Goal: Task Accomplishment & Management: Manage account settings

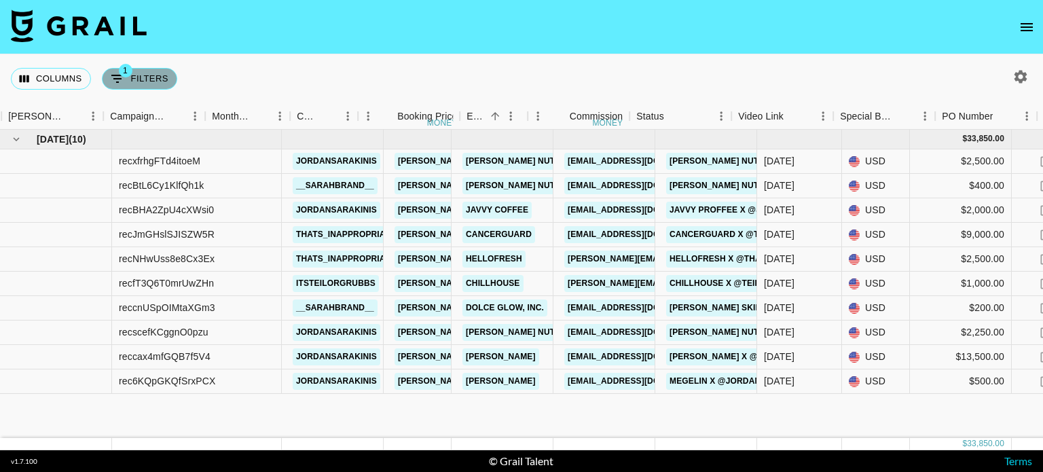
click at [149, 73] on button "1 Filters" at bounding box center [139, 79] width 75 height 22
select select "managerIds"
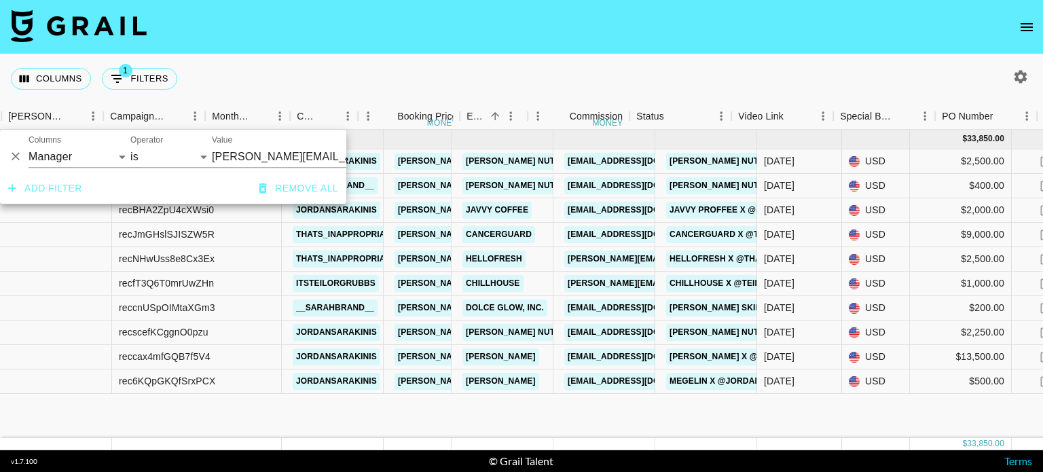
scroll to position [0, 551]
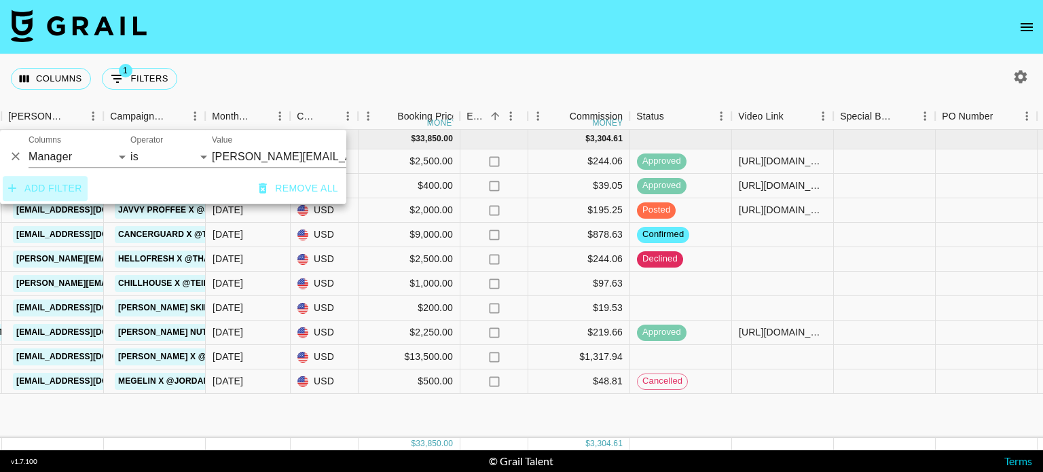
click at [52, 201] on button "Add filter" at bounding box center [45, 188] width 85 height 25
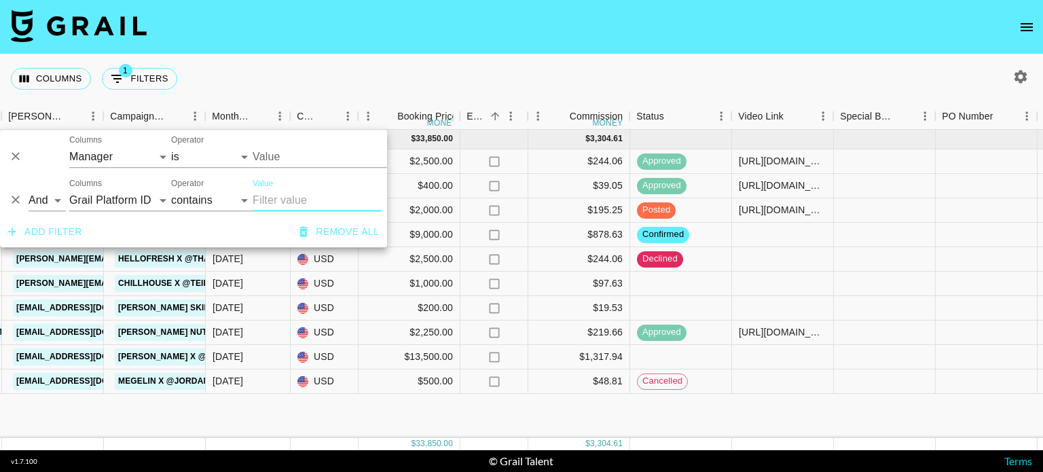
type input "[PERSON_NAME][EMAIL_ADDRESS][PERSON_NAME][DOMAIN_NAME]"
click at [138, 200] on select "Grail Platform ID Airtable ID Talent Manager Client Booker Campaign (Type) Date…" at bounding box center [120, 200] width 102 height 22
select select "status"
click at [69, 189] on select "Grail Platform ID Airtable ID Talent Manager Client Booker Campaign (Type) Date…" at bounding box center [120, 200] width 102 height 22
click at [291, 198] on select "confirmed declined draft posted approved cancelled badDebt" at bounding box center [285, 200] width 65 height 22
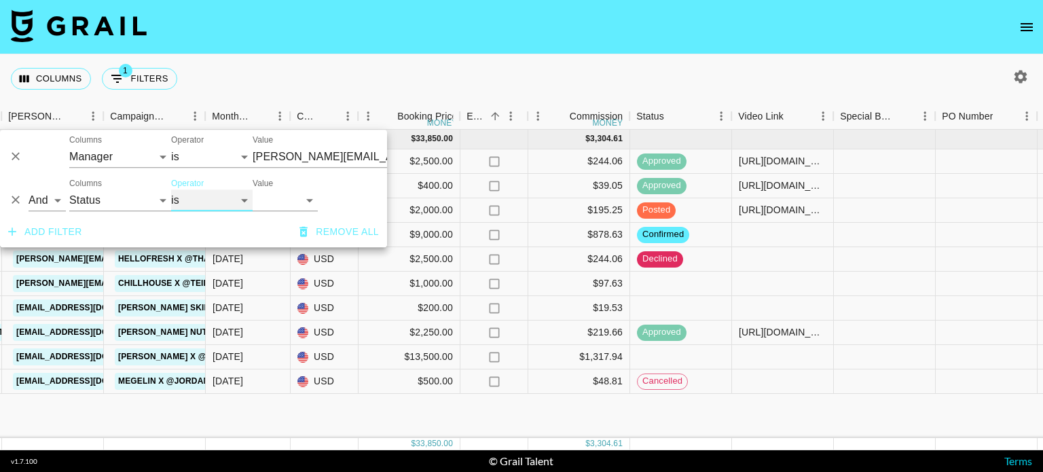
click at [228, 198] on select "is is not is any of is not any of" at bounding box center [211, 200] width 81 height 22
select select "not"
click at [171, 189] on select "is is not is any of is not any of" at bounding box center [211, 200] width 81 height 22
type input "[PERSON_NAME][EMAIL_ADDRESS][PERSON_NAME][DOMAIN_NAME]"
click at [292, 198] on select "confirmed declined draft posted approved cancelled badDebt" at bounding box center [285, 200] width 65 height 22
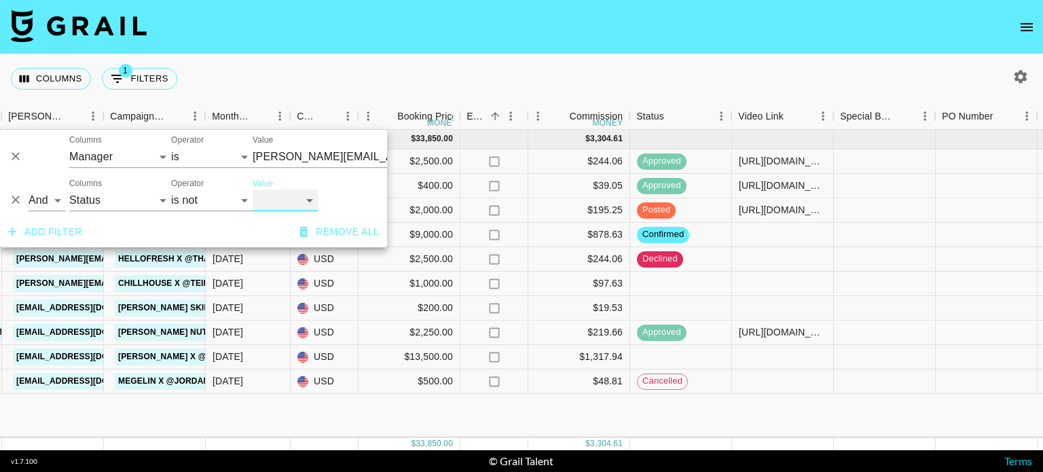
select select "declined"
click at [253, 189] on select "confirmed declined draft posted approved cancelled badDebt" at bounding box center [285, 200] width 65 height 22
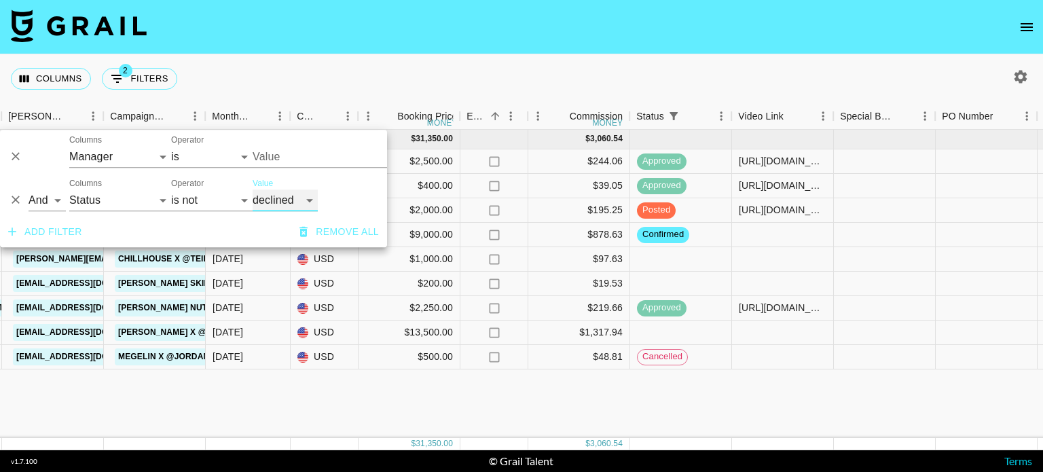
type input "[PERSON_NAME][EMAIL_ADDRESS][PERSON_NAME][DOMAIN_NAME]"
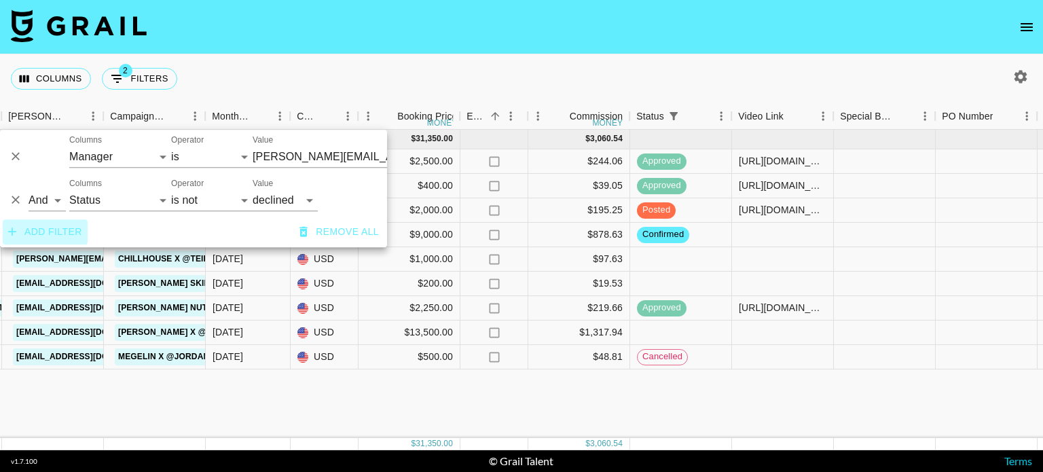
click at [58, 241] on button "Add filter" at bounding box center [45, 231] width 85 height 25
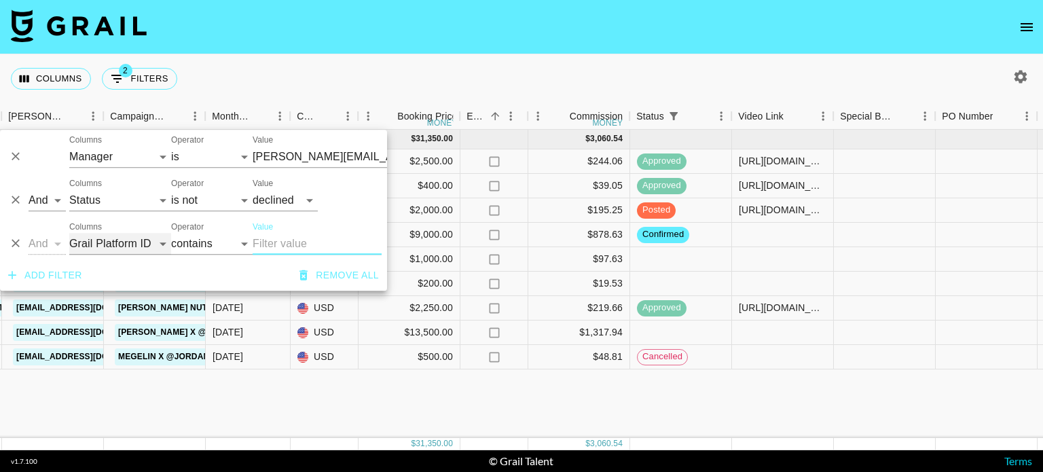
click at [114, 238] on select "Grail Platform ID Airtable ID Talent Manager Client Booker Campaign (Type) Date…" at bounding box center [120, 244] width 102 height 22
select select "status"
click at [69, 233] on select "Grail Platform ID Airtable ID Talent Manager Client Booker Campaign (Type) Date…" at bounding box center [120, 244] width 102 height 22
click at [209, 244] on select "is is not is any of is not any of" at bounding box center [211, 244] width 81 height 22
select select "not"
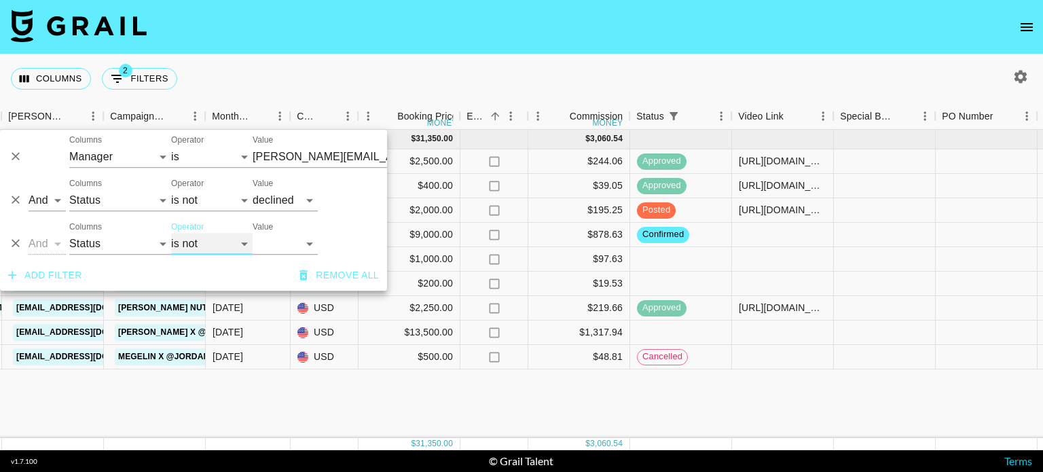
click at [171, 233] on select "is is not is any of is not any of" at bounding box center [211, 244] width 81 height 22
type input "[PERSON_NAME][EMAIL_ADDRESS][PERSON_NAME][DOMAIN_NAME]"
click at [291, 244] on select "confirmed declined draft posted approved cancelled badDebt" at bounding box center [285, 244] width 65 height 22
select select "cancelled"
click at [253, 233] on select "confirmed declined draft posted approved cancelled badDebt" at bounding box center [285, 244] width 65 height 22
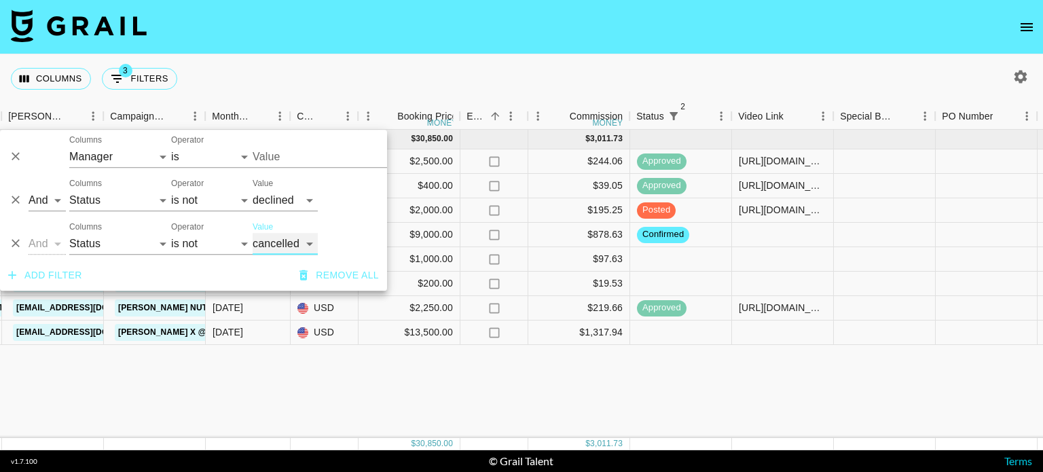
type input "[PERSON_NAME][EMAIL_ADDRESS][PERSON_NAME][DOMAIN_NAME]"
click at [655, 366] on div "Sep '25 ( 8 ) $ 30,850.00 $ 3,011.73 recxfrhgFTd4itoeM jordansarakinis celena.d…" at bounding box center [576, 284] width 2255 height 308
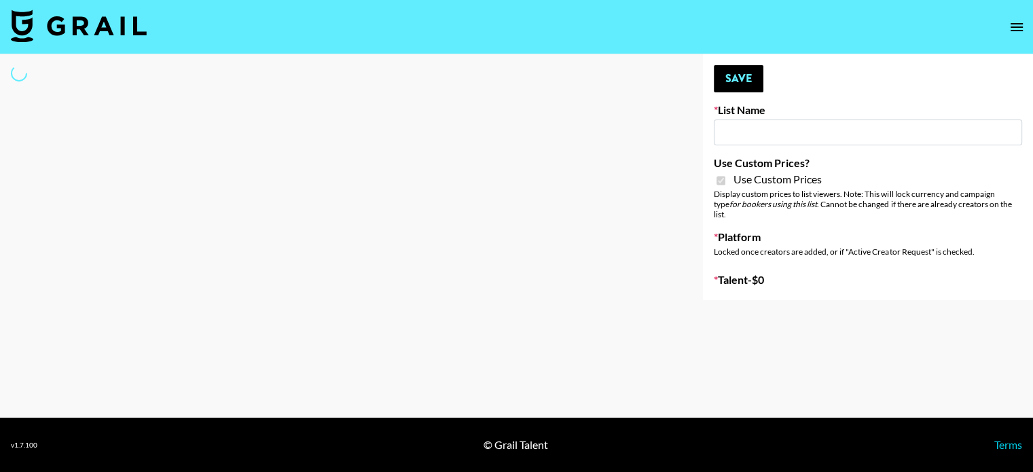
type input "Laifen (IG)"
checkbox input "true"
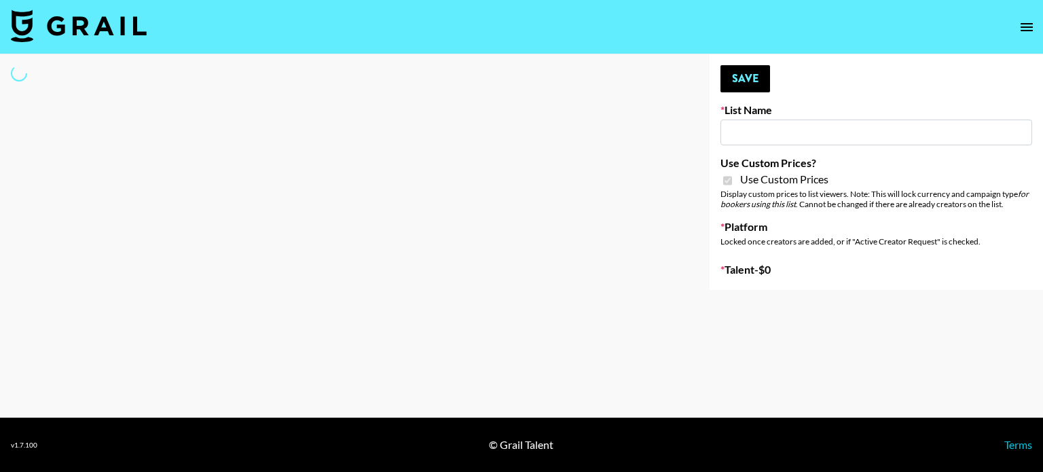
type input "Laifen (IG)"
checkbox input "true"
select select "Brand"
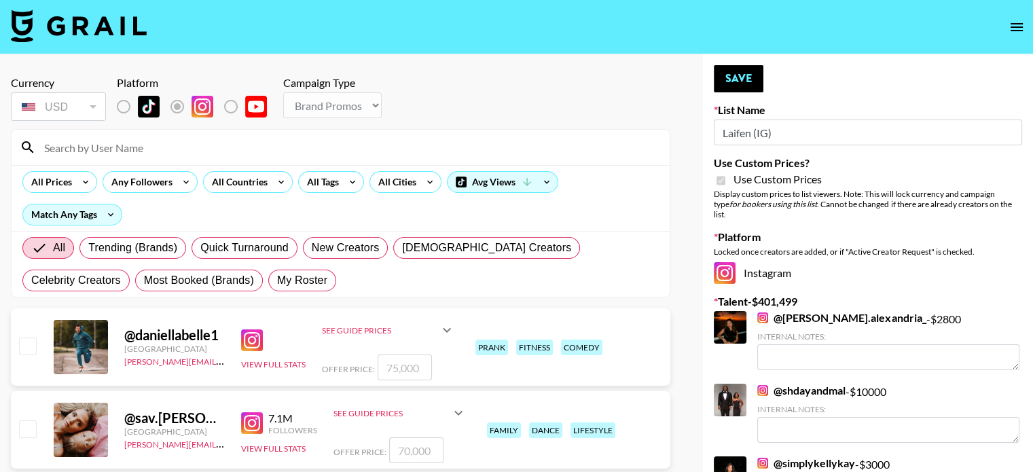
click at [132, 149] on input at bounding box center [348, 148] width 625 height 22
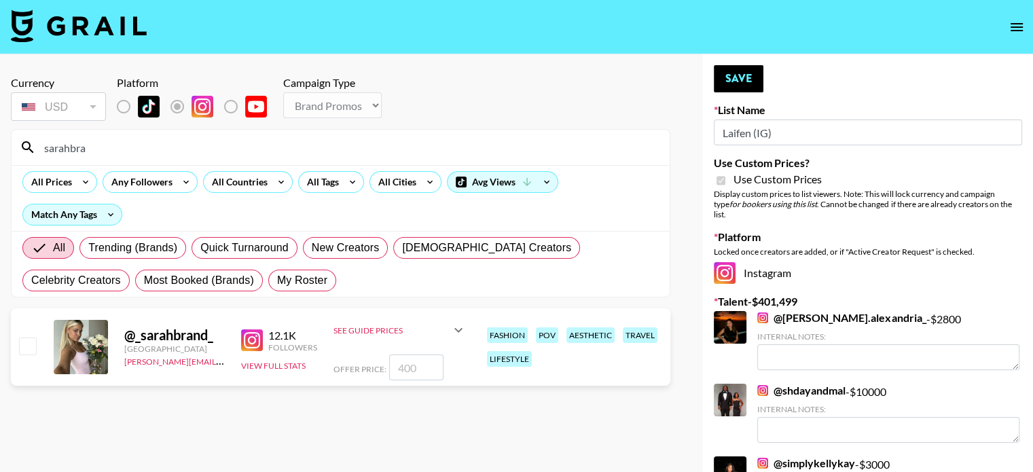
type input "sarahbra"
click at [29, 344] on input "checkbox" at bounding box center [27, 346] width 16 height 16
checkbox input "true"
type input "400"
click at [403, 365] on input "400" at bounding box center [416, 368] width 54 height 26
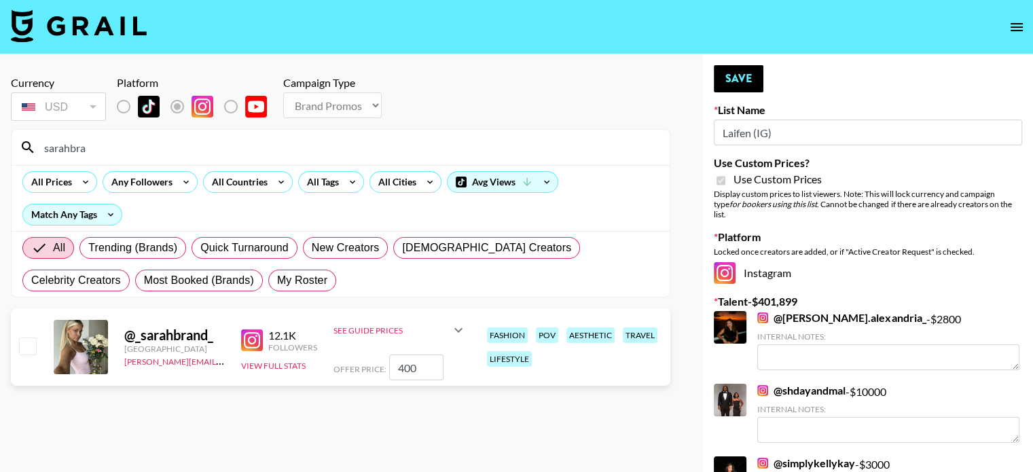
checkbox input "false"
type input "3"
checkbox input "true"
type input "300"
click at [94, 151] on input "sarahbra" at bounding box center [348, 148] width 625 height 22
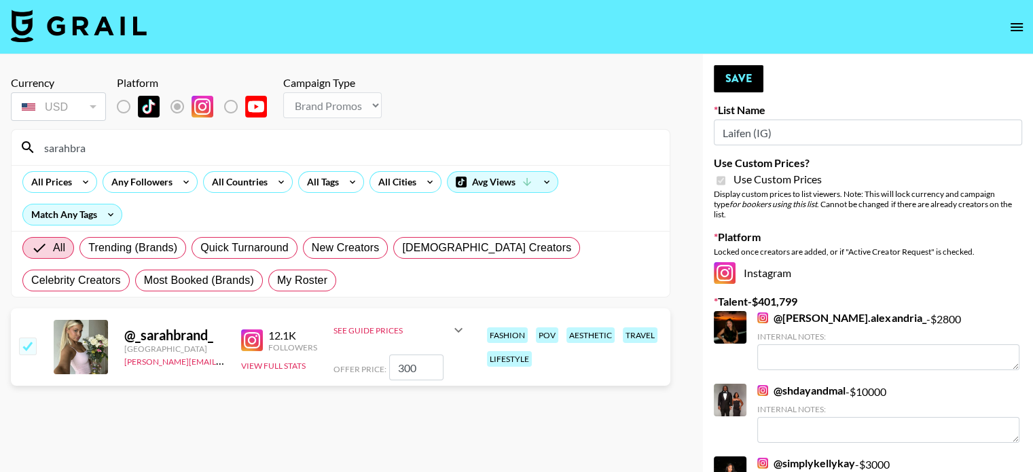
click at [94, 151] on input "sarahbra" at bounding box center [348, 148] width 625 height 22
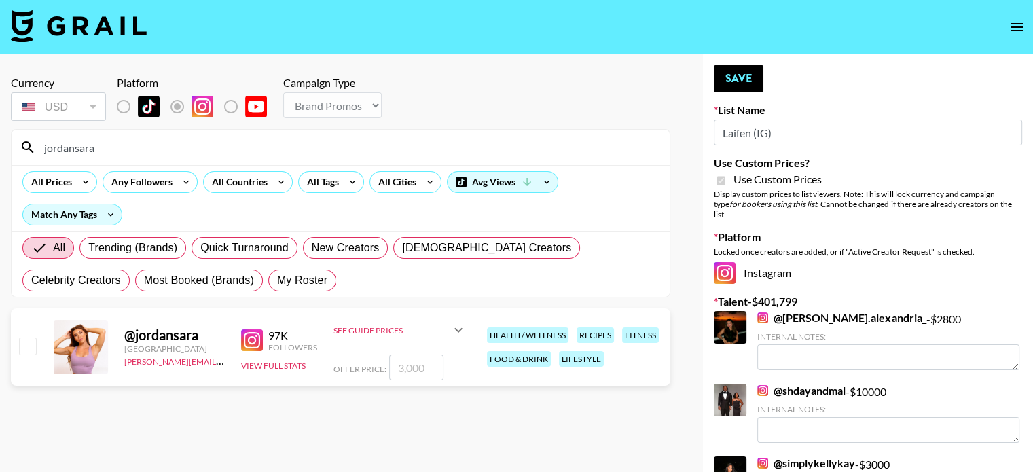
type input "jordansara"
click at [22, 352] on input "checkbox" at bounding box center [27, 346] width 16 height 16
checkbox input "true"
click at [408, 369] on input "3000" at bounding box center [416, 368] width 54 height 26
type input "300"
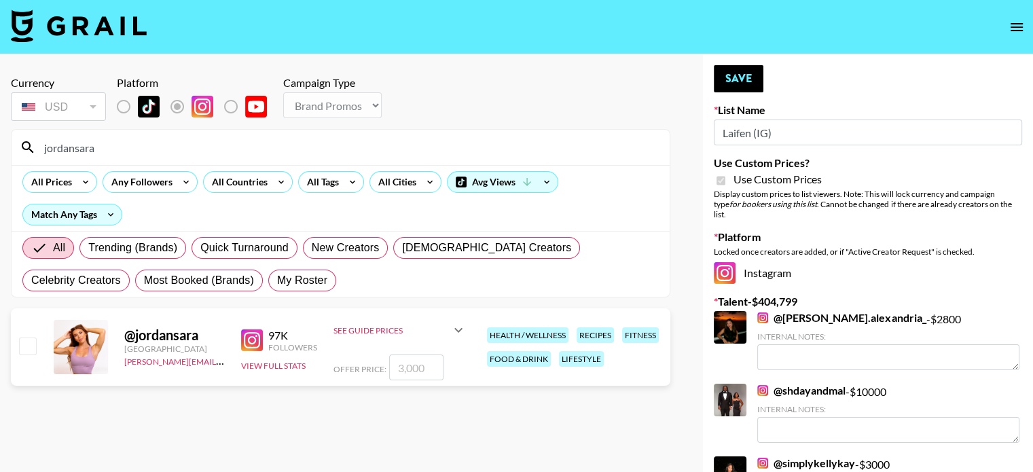
checkbox input "false"
type input "2"
checkbox input "true"
type input "2500"
click at [87, 151] on input "jordansara" at bounding box center [348, 148] width 625 height 22
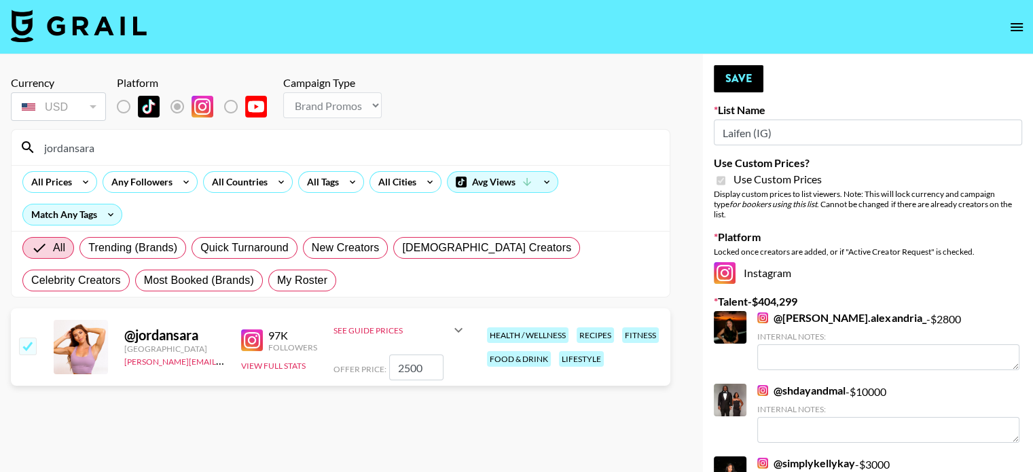
click at [87, 151] on input "jordansara" at bounding box center [348, 148] width 625 height 22
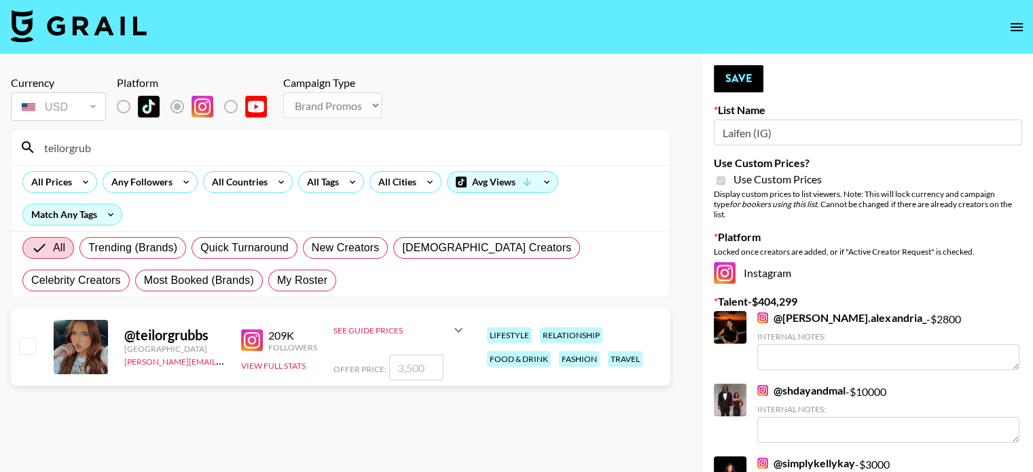
type input "teilorgrub"
click at [24, 348] on input "checkbox" at bounding box center [27, 346] width 16 height 16
checkbox input "true"
click at [410, 364] on input "3500" at bounding box center [416, 368] width 54 height 26
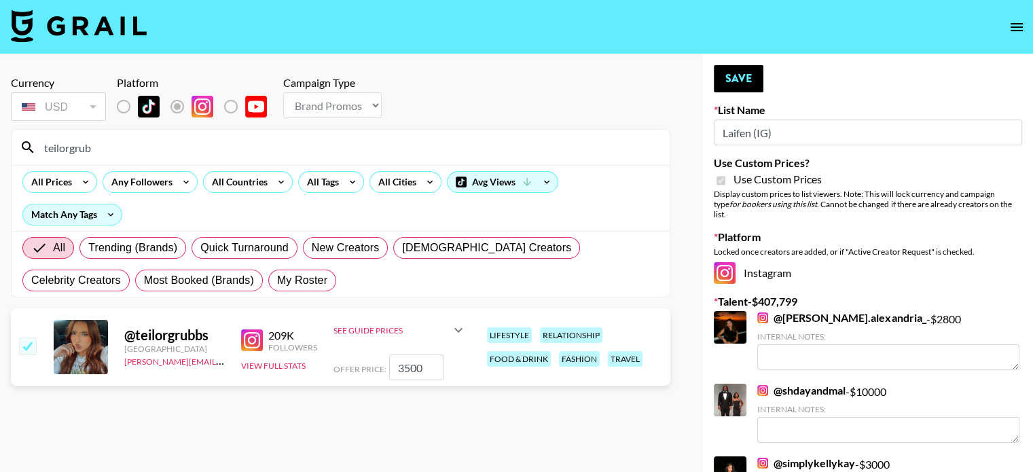
click at [410, 364] on input "3500" at bounding box center [416, 368] width 54 height 26
type input "2000"
click at [407, 396] on section "Currency USD USD ​ Platform Campaign Type Choose Type... Song Promos Brand Prom…" at bounding box center [340, 246] width 659 height 363
click at [327, 397] on section "Currency USD USD ​ Platform Campaign Type Choose Type... Song Promos Brand Prom…" at bounding box center [340, 246] width 659 height 363
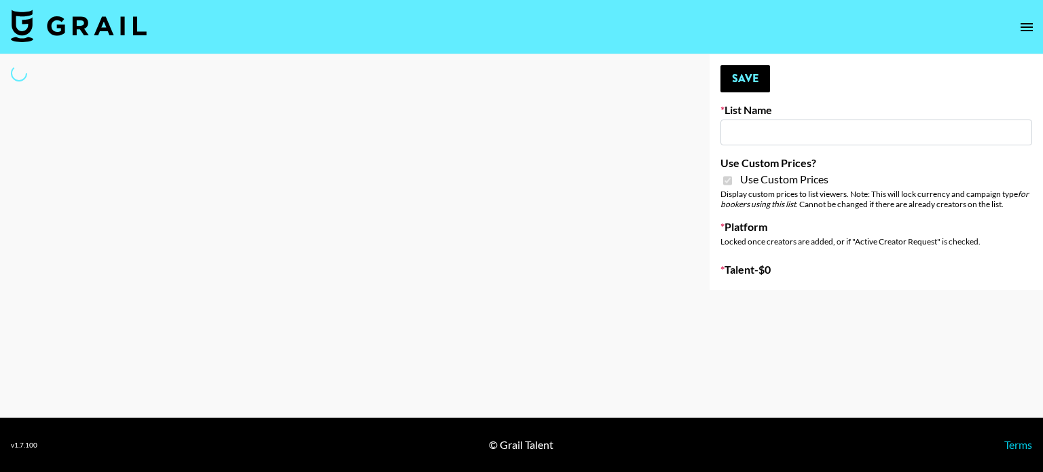
type input "Laifen (TikTok)"
checkbox input "true"
select select "Brand"
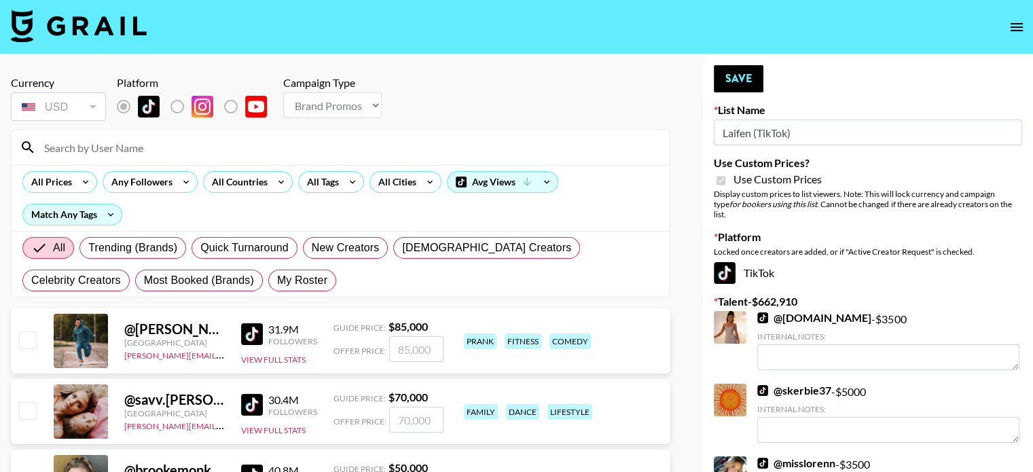
click at [98, 150] on input at bounding box center [348, 148] width 625 height 22
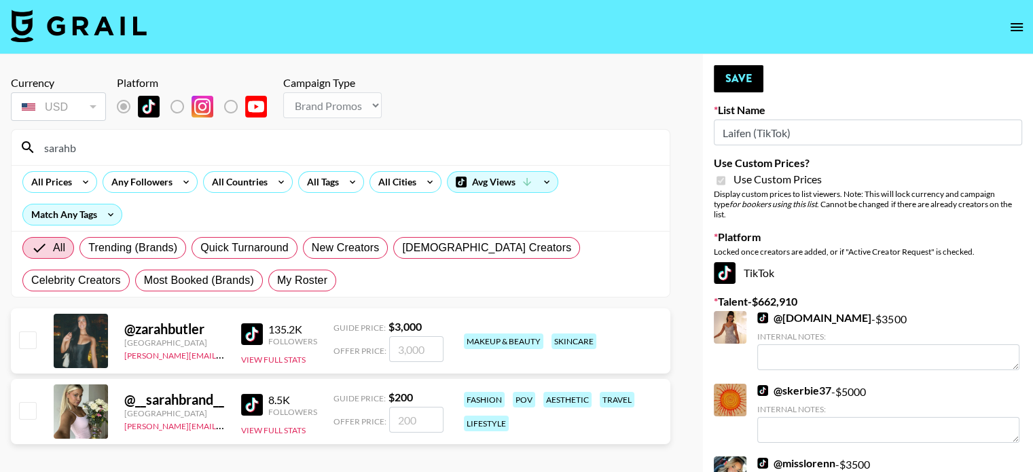
type input "sarahb"
click at [33, 412] on input "checkbox" at bounding box center [27, 410] width 16 height 16
checkbox input "true"
type input "200"
click at [101, 153] on input "sarahb" at bounding box center [348, 148] width 625 height 22
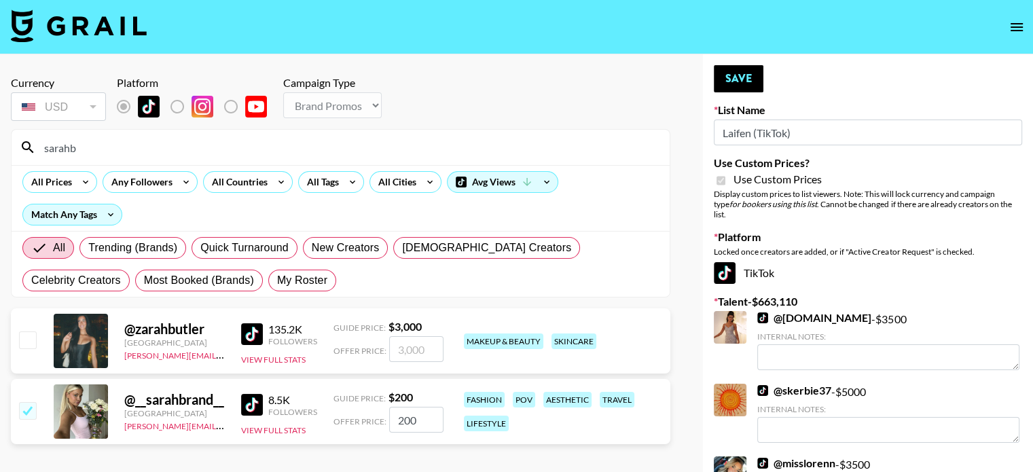
click at [101, 153] on input "sarahb" at bounding box center [348, 148] width 625 height 22
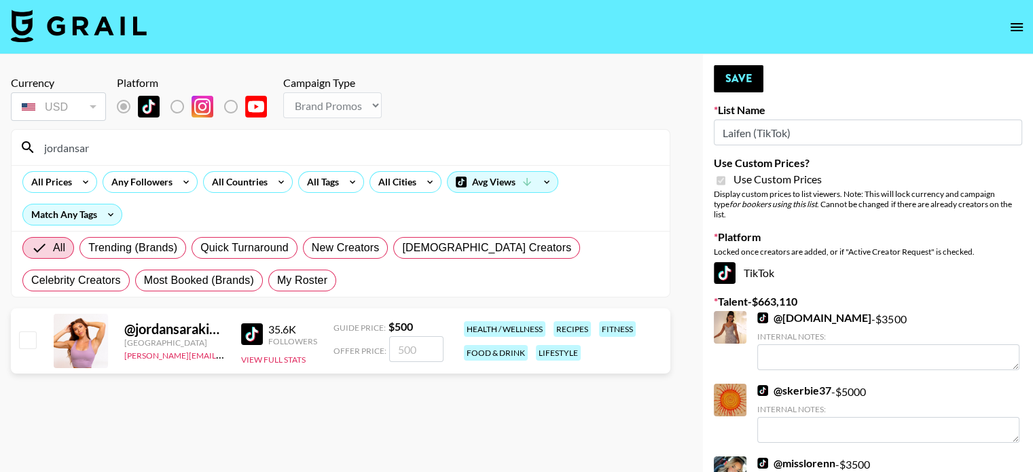
type input "jordansar"
click at [16, 357] on div "@ jordansarakinis United States celena.danahy@grail-talent.com 35.6K Followers …" at bounding box center [340, 340] width 659 height 65
click at [29, 334] on input "checkbox" at bounding box center [27, 339] width 16 height 16
checkbox input "true"
type input "500"
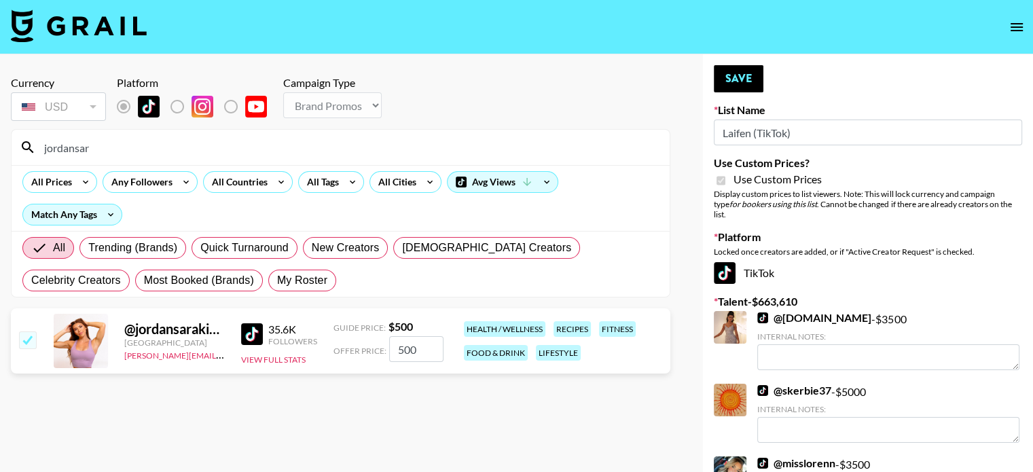
click at [107, 151] on input "jordansar" at bounding box center [348, 148] width 625 height 22
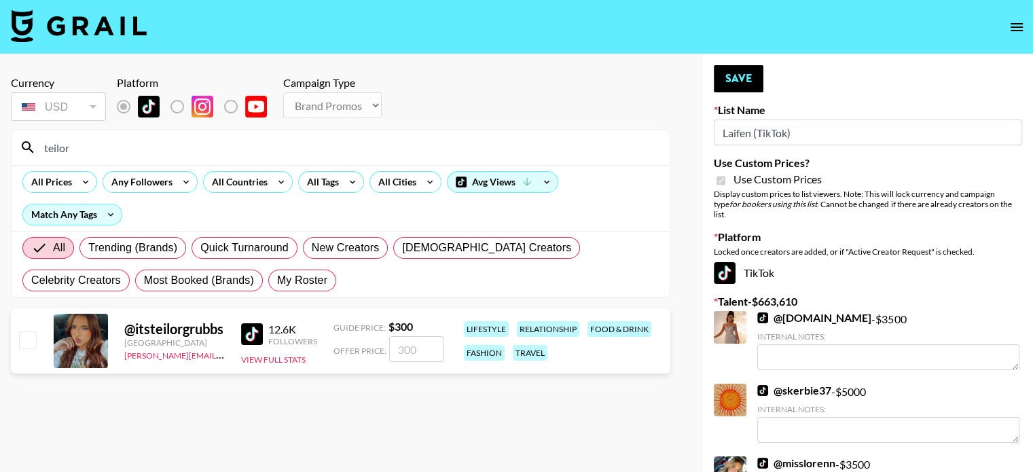
type input "teilor"
click at [27, 340] on input "checkbox" at bounding box center [27, 339] width 16 height 16
checkbox input "true"
type input "300"
click at [426, 357] on input "300" at bounding box center [416, 349] width 54 height 26
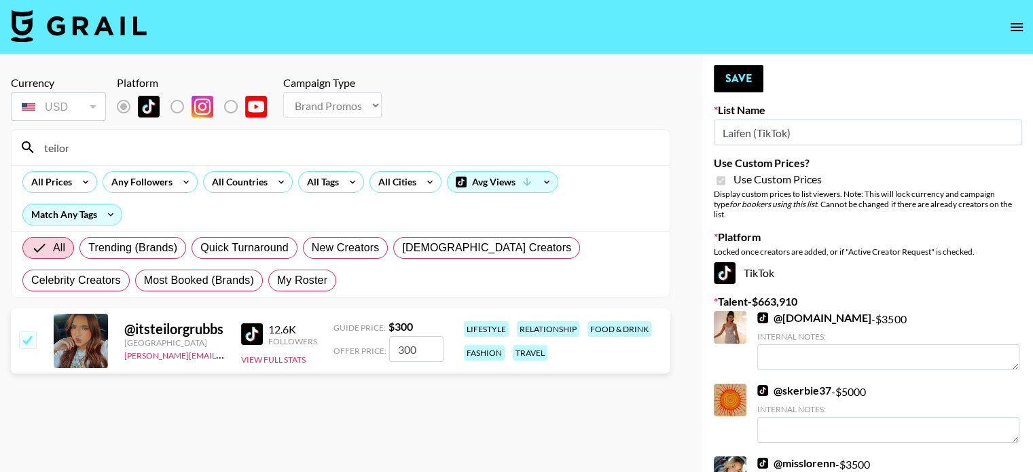
click at [368, 416] on section "Currency USD USD ​ Platform Campaign Type Choose Type... Song Promos Brand Prom…" at bounding box center [340, 246] width 659 height 363
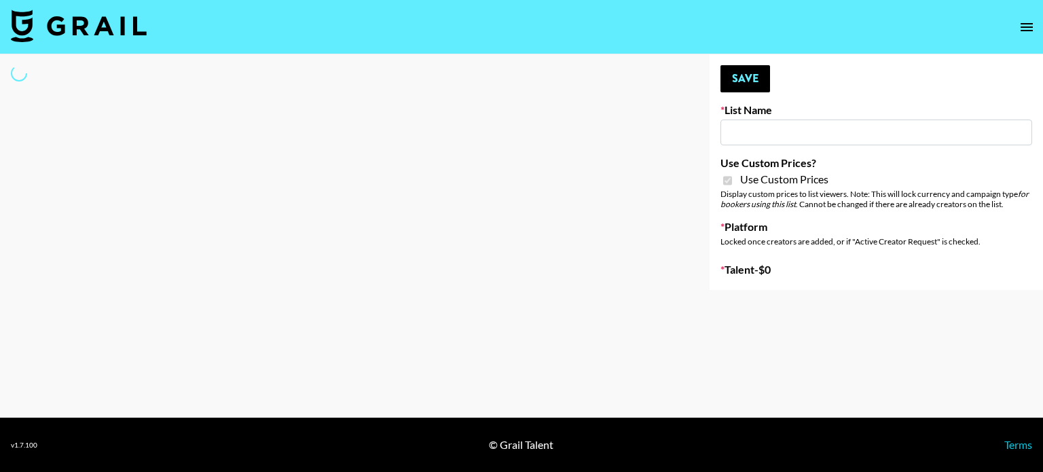
type input "[PERSON_NAME] (IG)"
checkbox input "true"
select select "Brand"
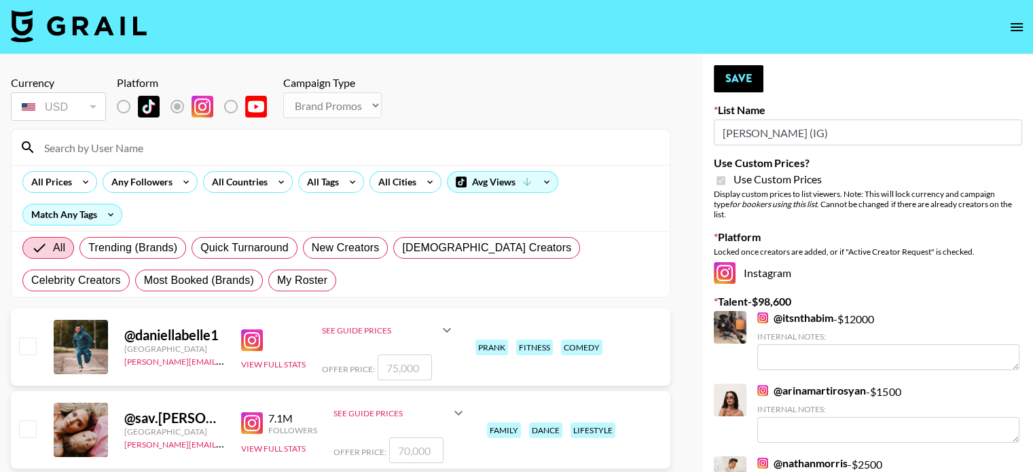
click at [120, 151] on input at bounding box center [348, 148] width 625 height 22
type input "jordansara"
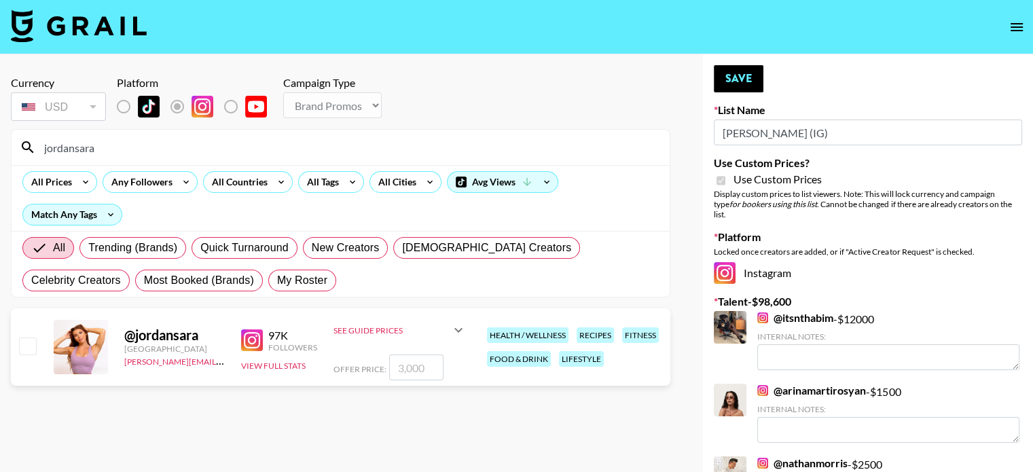
click at [23, 352] on input "checkbox" at bounding box center [27, 346] width 16 height 16
checkbox input "true"
click at [410, 366] on input "3000" at bounding box center [416, 368] width 54 height 26
type input "300"
checkbox input "false"
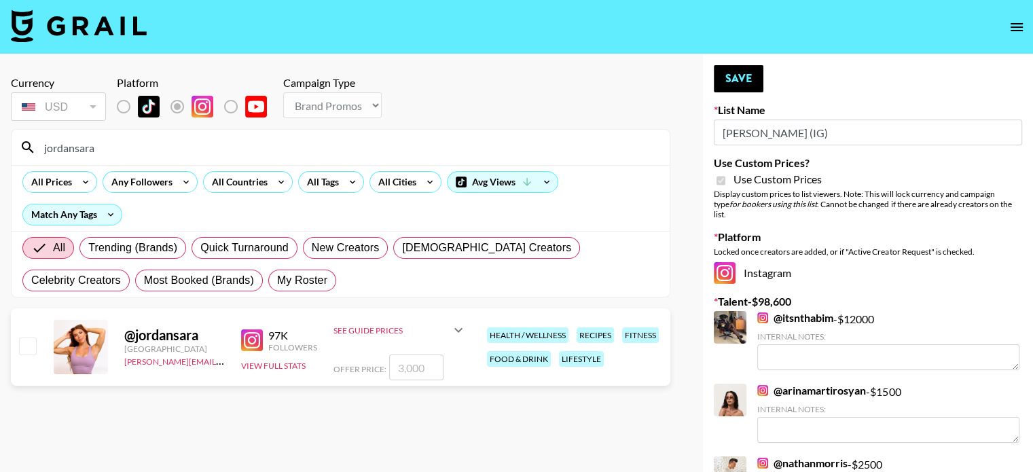
checkbox input "true"
type input "2500"
click at [120, 149] on input "jordansara" at bounding box center [348, 148] width 625 height 22
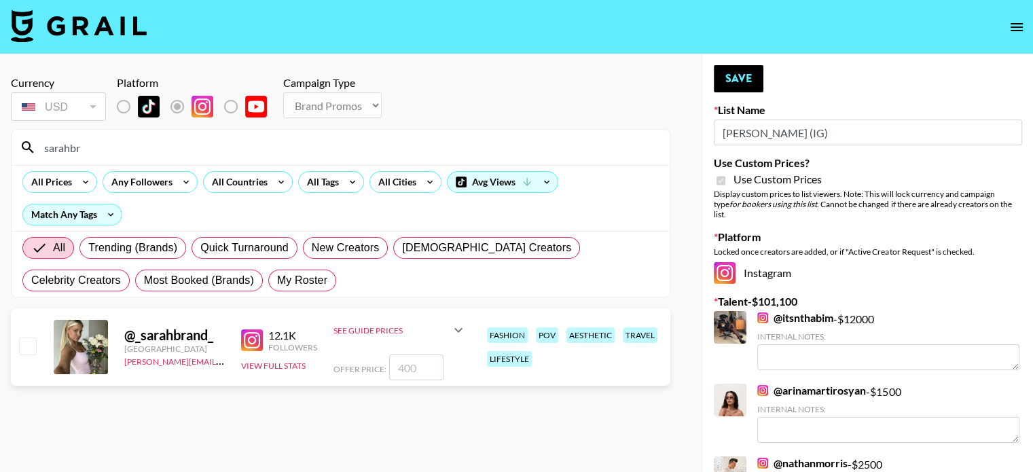
type input "sarahbr"
click at [24, 347] on input "checkbox" at bounding box center [27, 346] width 16 height 16
checkbox input "true"
type input "400"
click at [402, 365] on input "400" at bounding box center [416, 368] width 54 height 26
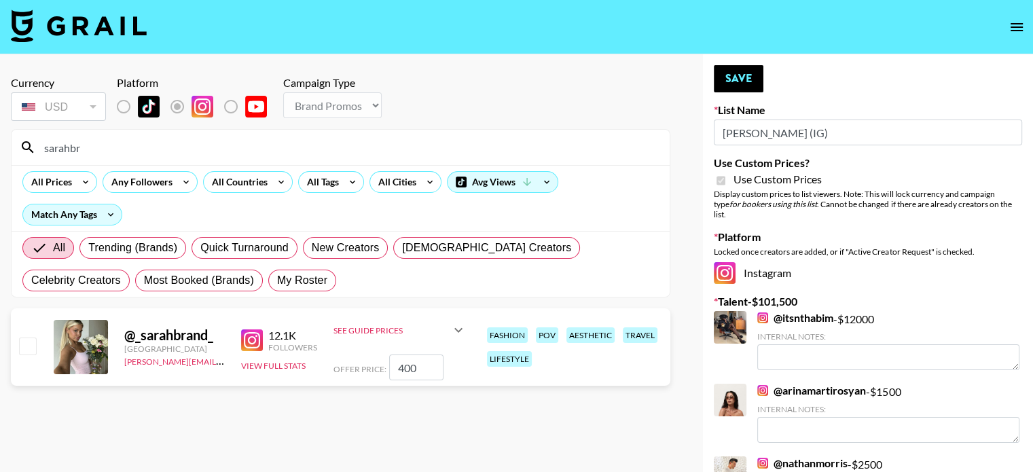
checkbox input "false"
checkbox input "true"
type input "350"
click at [77, 156] on input "sarahbr" at bounding box center [348, 148] width 625 height 22
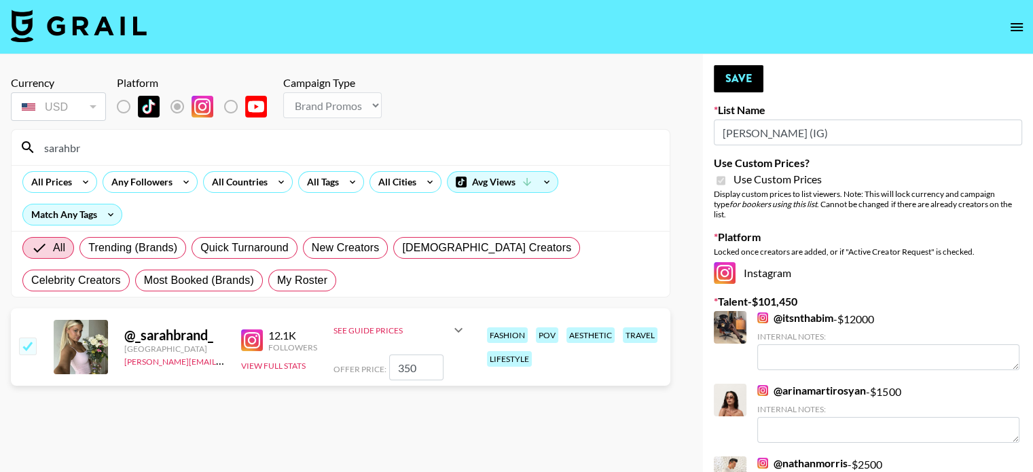
click at [77, 156] on input "sarahbr" at bounding box center [348, 148] width 625 height 22
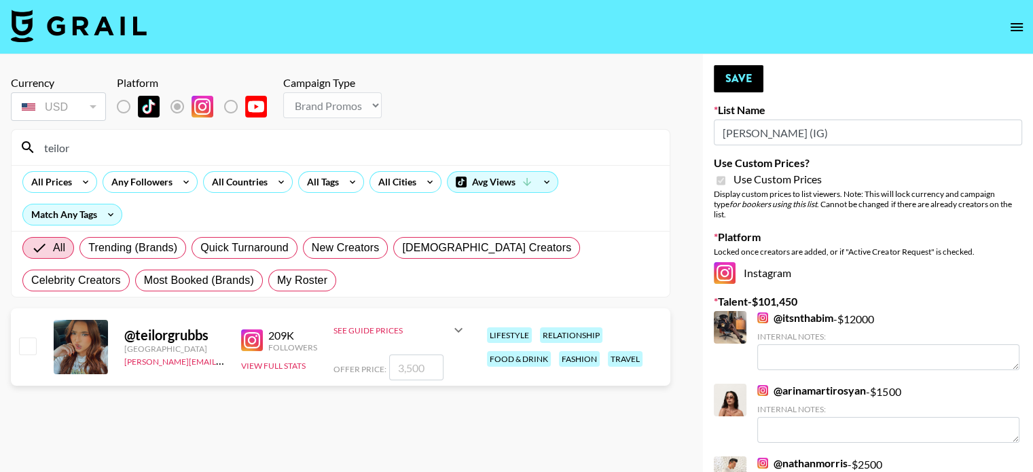
type input "teilor"
click at [31, 348] on input "checkbox" at bounding box center [27, 346] width 16 height 16
checkbox input "true"
click at [405, 364] on input "3500" at bounding box center [416, 368] width 54 height 26
type input "500"
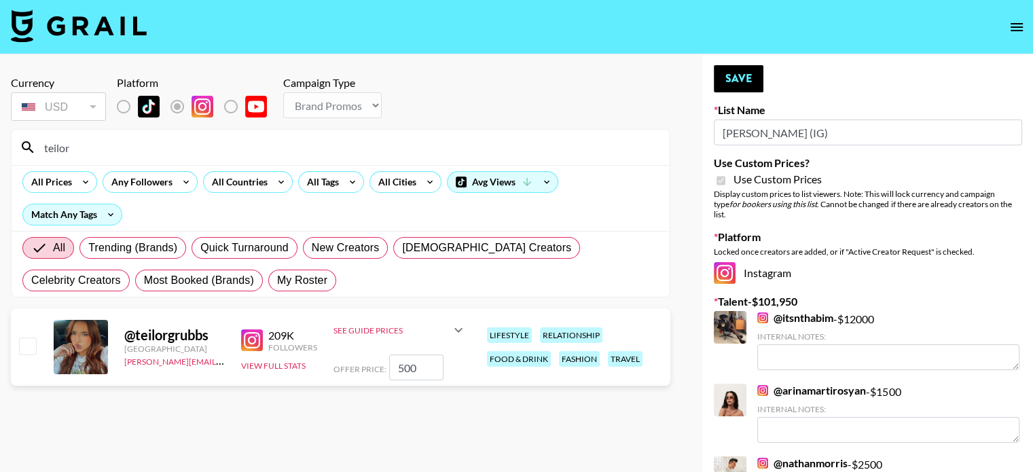
checkbox input "false"
checkbox input "true"
type input "2000"
click at [384, 404] on section "Currency USD USD ​ Platform Campaign Type Choose Type... Song Promos Brand Prom…" at bounding box center [340, 246] width 659 height 363
